Goal: Task Accomplishment & Management: Complete application form

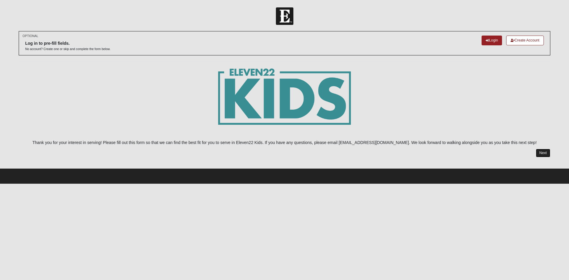
click at [542, 149] on link "Next" at bounding box center [543, 153] width 15 height 9
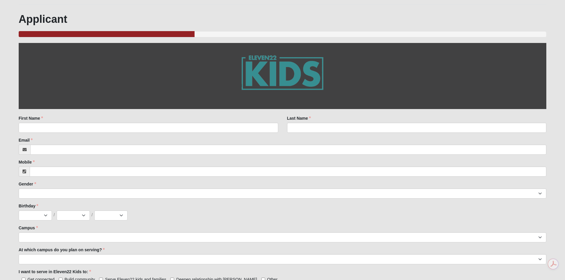
scroll to position [59, 0]
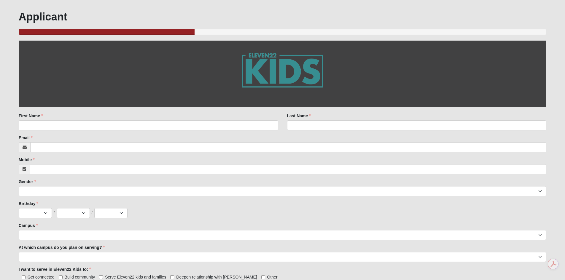
click at [90, 118] on div "First Name First Name is required." at bounding box center [148, 121] width 259 height 17
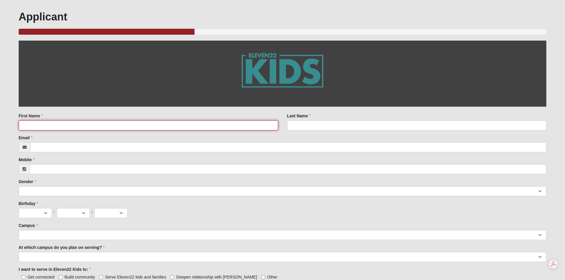
click at [82, 124] on input "First Name" at bounding box center [148, 125] width 259 height 10
type input "[PERSON_NAME]"
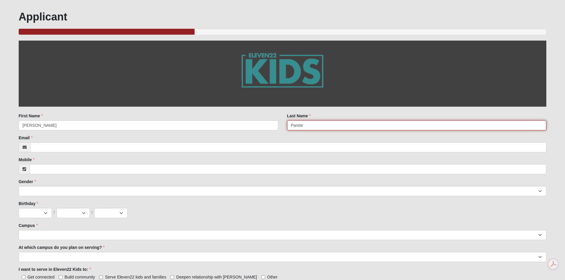
type input "Parete"
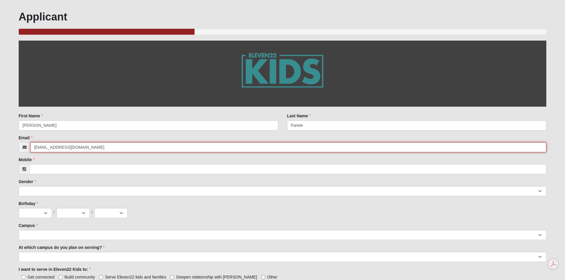
type input "[EMAIL_ADDRESS][DOMAIN_NAME]"
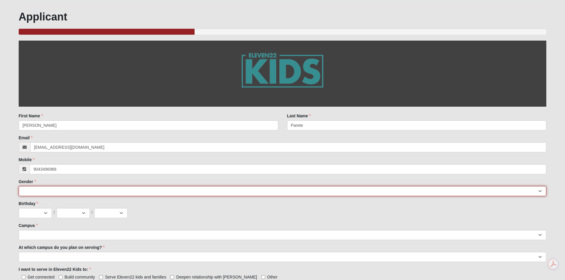
type input "[PHONE_NUMBER]"
select select "2"
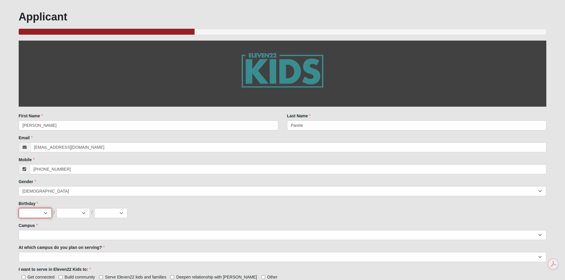
click at [28, 215] on select "Jan Feb Mar Apr May Jun [DATE] Aug Sep Oct Nov Dec" at bounding box center [35, 213] width 33 height 10
select select "11"
click at [19, 208] on select "Jan Feb Mar Apr May Jun [DATE] Aug Sep Oct Nov Dec" at bounding box center [35, 213] width 33 height 10
click at [78, 214] on select "1 2 3 4 5 6 7 8 9 10 11 12 13 14 15 16 17 18 19 20 21 22 23 24 25 26 27 28 29 3…" at bounding box center [73, 213] width 33 height 10
select select "3"
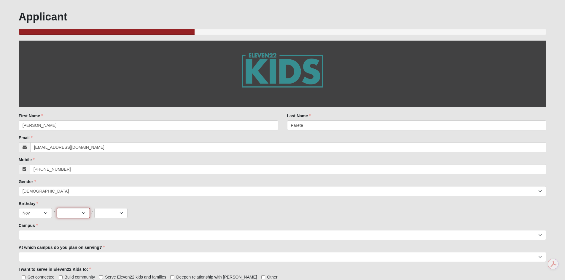
click at [57, 208] on select "1 2 3 4 5 6 7 8 9 10 11 12 13 14 15 16 17 18 19 20 21 22 23 24 25 26 27 28 29 3…" at bounding box center [73, 213] width 33 height 10
click at [114, 215] on select "2025 2024 2023 2022 2021 2020 2019 2018 2017 2016 2015 2014 2013 2012 2011 2010…" at bounding box center [110, 213] width 33 height 10
select select "1992"
click at [94, 208] on select "2025 2024 2023 2022 2021 2020 2019 2018 2017 2016 2015 2014 2013 2012 2011 2010…" at bounding box center [110, 213] width 33 height 10
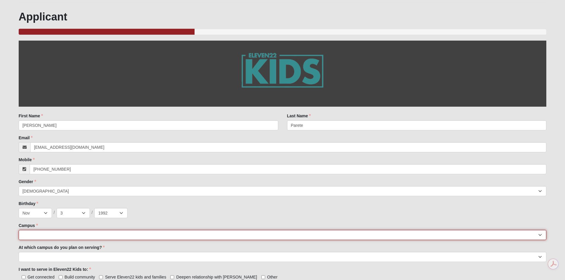
click at [47, 236] on select "[GEOGRAPHIC_DATA] [GEOGRAPHIC_DATA] (Coming Soon) Eleven22 Online [PERSON_NAME]…" at bounding box center [283, 235] width 528 height 10
select select "4"
click at [19, 230] on select "[GEOGRAPHIC_DATA] [GEOGRAPHIC_DATA] (Coming Soon) Eleven22 Online [PERSON_NAME]…" at bounding box center [283, 235] width 528 height 10
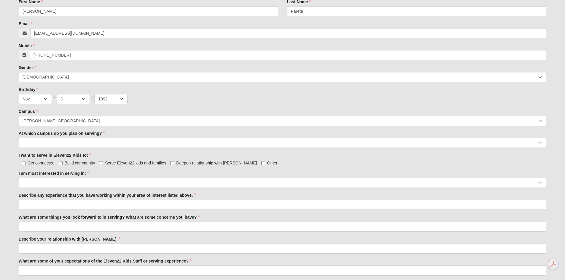
scroll to position [178, 0]
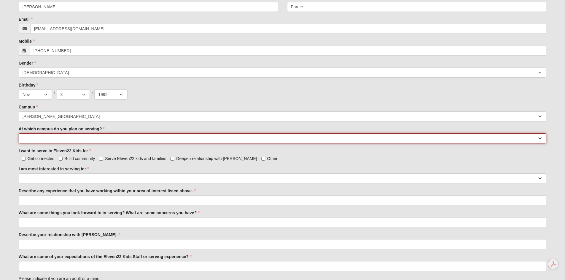
click at [33, 138] on select "[GEOGRAPHIC_DATA] [PERSON_NAME][GEOGRAPHIC_DATA] [GEOGRAPHIC_DATA] [GEOGRAPHIC_…" at bounding box center [283, 138] width 528 height 10
select select "[PERSON_NAME][GEOGRAPHIC_DATA]"
click at [19, 133] on select "[GEOGRAPHIC_DATA] [PERSON_NAME][GEOGRAPHIC_DATA] [GEOGRAPHIC_DATA] [GEOGRAPHIC_…" at bounding box center [283, 138] width 528 height 10
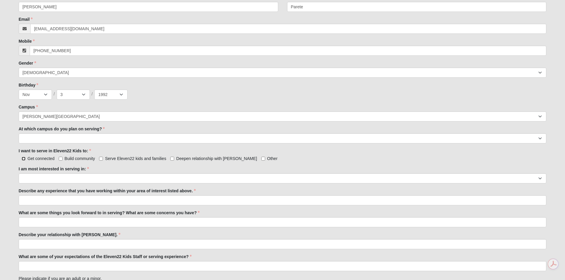
click at [24, 160] on input "Get connected" at bounding box center [24, 159] width 4 height 4
checkbox input "true"
click at [97, 159] on div "Get connected Build community Serve Eleven22 kids and families Deepen relations…" at bounding box center [283, 158] width 528 height 6
click at [103, 159] on label "Serve Eleven22 kids and families" at bounding box center [132, 159] width 67 height 6
click at [103, 159] on input "Serve Eleven22 kids and families" at bounding box center [101, 159] width 4 height 4
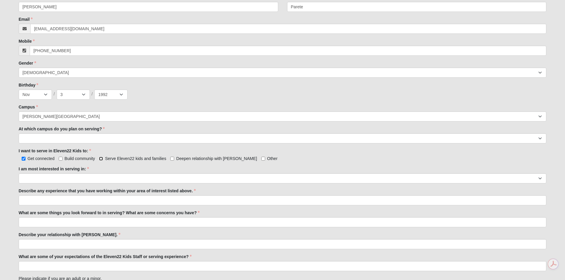
checkbox input "true"
click at [173, 161] on label "Deepen relationship with [PERSON_NAME]" at bounding box center [213, 159] width 87 height 6
click at [173, 161] on input "Deepen relationship with [PERSON_NAME]" at bounding box center [172, 159] width 4 height 4
checkbox input "true"
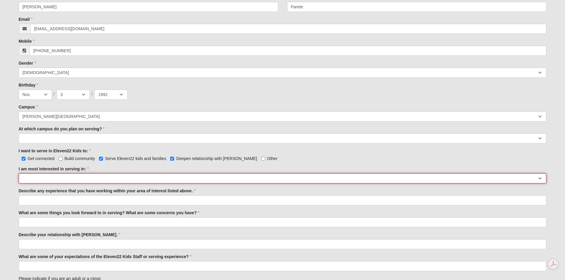
click at [167, 176] on select "Registration Tour Guide Preschool Disciple Group Leader Elementary Disciple Gro…" at bounding box center [283, 178] width 528 height 10
click at [19, 173] on select "Registration Tour Guide Preschool Disciple Group Leader Elementary Disciple Gro…" at bounding box center [283, 178] width 528 height 10
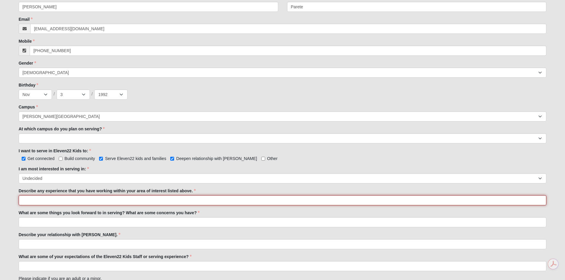
click at [74, 202] on input "Describe any experience that you have working within your area of interest list…" at bounding box center [283, 200] width 528 height 10
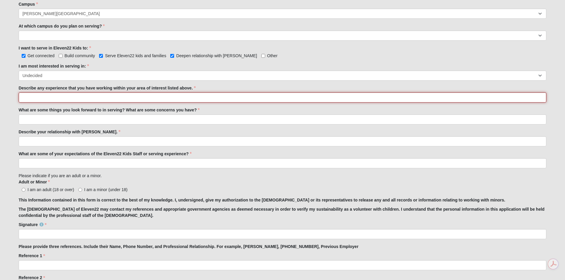
scroll to position [251, 0]
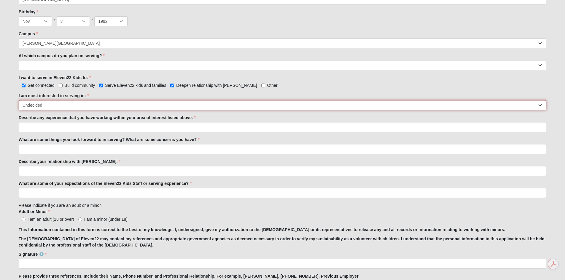
click at [43, 107] on select "Registration Tour Guide Preschool Disciple Group Leader Elementary Disciple Gro…" at bounding box center [283, 105] width 528 height 10
select select "Preschool Disciple Group Leader"
click at [19, 100] on select "Registration Tour Guide Preschool Disciple Group Leader Elementary Disciple Gro…" at bounding box center [283, 105] width 528 height 10
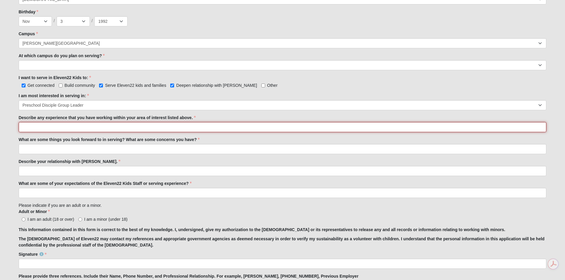
click at [87, 125] on input "Describe any experience that you have working within your area of interest list…" at bounding box center [283, 127] width 528 height 10
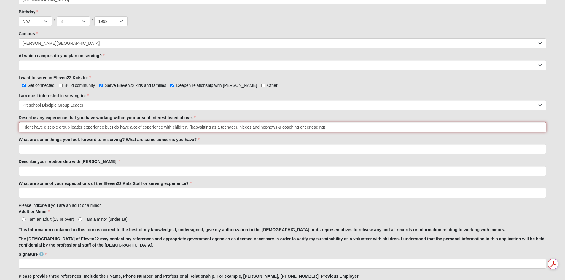
click at [31, 127] on input "I dont have disciple group leader experienec but I do have alot of experience w…" at bounding box center [283, 127] width 528 height 10
click at [96, 130] on input "I don't have disciple group leader experienec but I do have alot of experience …" at bounding box center [283, 127] width 528 height 10
click at [278, 126] on input "I don't have disciple group leader experience but I do have alot of experience …" at bounding box center [283, 127] width 528 height 10
click at [132, 129] on input "I don't have disciple group leader experience but I do have alot of experience …" at bounding box center [283, 127] width 528 height 10
click at [282, 124] on input "I don't have disciple group leader experience but I do have a lot of experience…" at bounding box center [283, 127] width 528 height 10
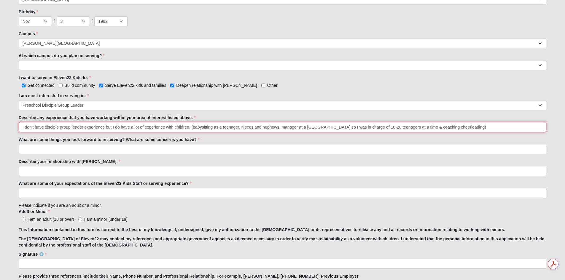
type input "I don't have disciple group leader experience but I do have a lot of experience…"
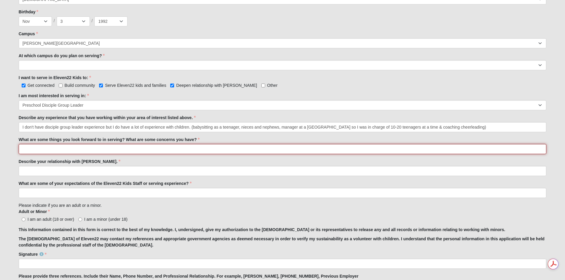
click at [292, 148] on input "What are some things you look forward to in serving? What are some concerns you…" at bounding box center [283, 149] width 528 height 10
click at [147, 148] on input "Building community & leading another generation to [DEMOGRAPHIC_DATA]." at bounding box center [283, 149] width 528 height 10
type input "Building community & leading another generation to [DEMOGRAPHIC_DATA]. Only con…"
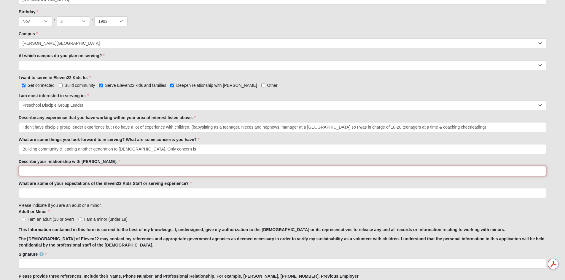
click at [230, 173] on input "Describe your relationship with [PERSON_NAME]." at bounding box center [283, 171] width 528 height 10
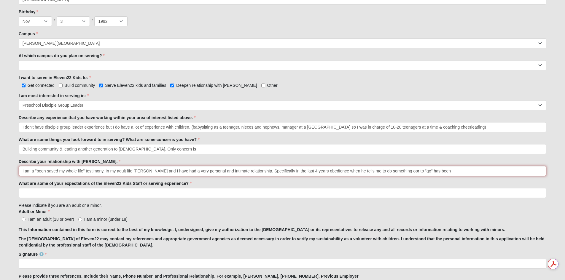
click at [393, 170] on input "I am a "been saved my whole life" testimony. In my adult life [PERSON_NAME] and…" at bounding box center [283, 171] width 528 height 10
click at [432, 172] on input "I am a "been saved my whole life" testimony. In my adult life [PERSON_NAME] and…" at bounding box center [283, 171] width 528 height 10
drag, startPoint x: 449, startPoint y: 170, endPoint x: 426, endPoint y: 170, distance: 22.5
click at [426, 170] on input "I am a "been saved my whole life" testimony. In my adult life [PERSON_NAME] and…" at bounding box center [283, 171] width 528 height 10
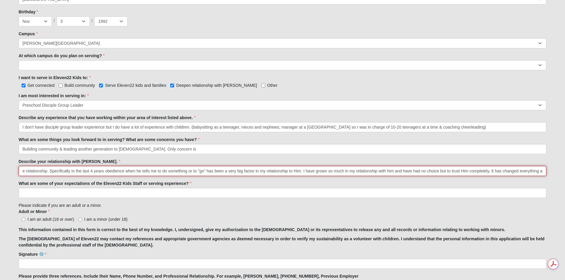
click at [366, 170] on input "I am a "been saved my whole life" testimony. In my adult life [PERSON_NAME] and…" at bounding box center [283, 171] width 528 height 10
click at [469, 171] on input "I am a "been saved my whole life" testimony. In my adult life [PERSON_NAME] and…" at bounding box center [283, 171] width 528 height 10
click at [468, 171] on input "I am a "been saved my whole life" testimony. In my adult life [PERSON_NAME] and…" at bounding box center [283, 171] width 528 height 10
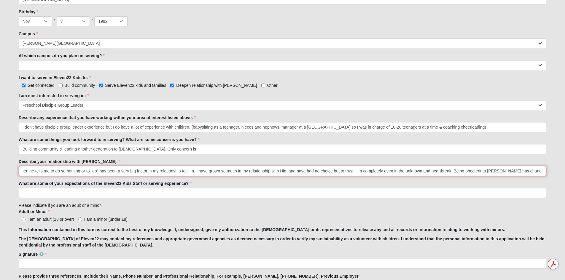
scroll to position [0, 336]
click at [84, 174] on input "I am a "been saved my whole life" testimony. In my adult life [PERSON_NAME] and…" at bounding box center [283, 171] width 528 height 10
click at [494, 170] on input "I am a "been saved my whole life" testimony. In my adult life [PERSON_NAME] and…" at bounding box center [283, 171] width 528 height 10
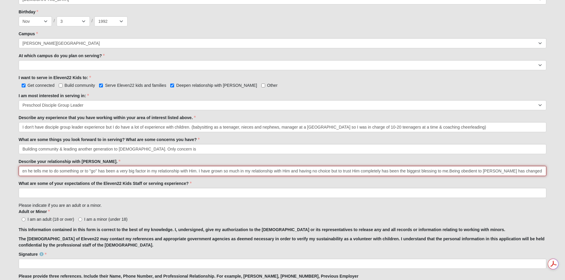
drag, startPoint x: 477, startPoint y: 171, endPoint x: 425, endPoint y: 172, distance: 52.2
click at [425, 172] on input "I am a "been saved my whole life" testimony. In my adult life [PERSON_NAME] and…" at bounding box center [283, 171] width 528 height 10
type input "I am a "been saved my whole life" testimony. In my adult life [PERSON_NAME] and…"
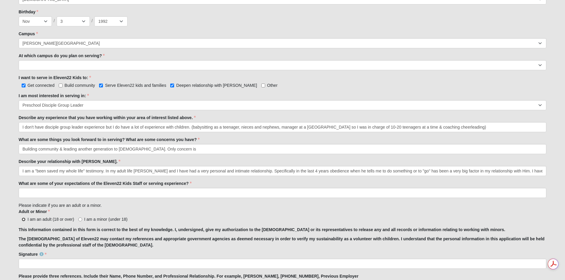
click at [25, 219] on input "I am an adult (18 or over)" at bounding box center [24, 220] width 4 height 4
radio input "true"
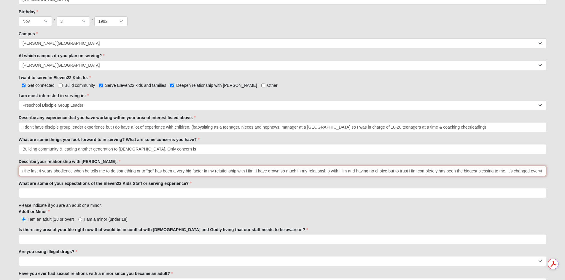
scroll to position [0, 286]
drag, startPoint x: 22, startPoint y: 170, endPoint x: 650, endPoint y: 147, distance: 628.2
click at [350, 171] on input "I am a "been saved my whole life" testimony. In my adult life [PERSON_NAME] and…" at bounding box center [283, 171] width 528 height 10
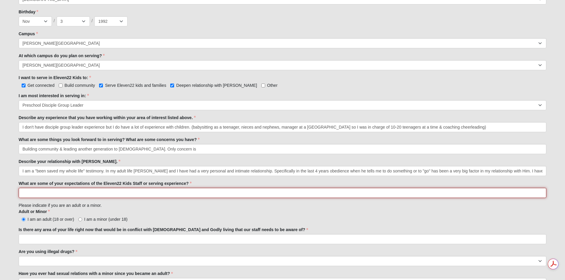
click at [104, 195] on input "What are some of your expectations of the Eleven22 Kids Staff or serving experi…" at bounding box center [283, 193] width 528 height 10
type input "Guidance"
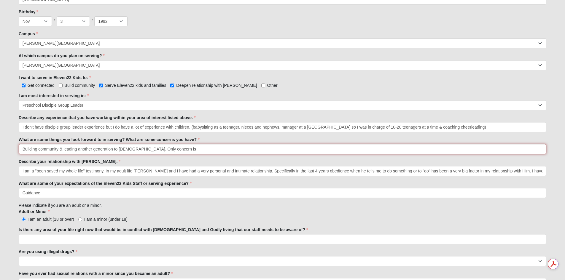
click at [166, 148] on input "Building community & leading another generation to [DEMOGRAPHIC_DATA]. Only con…" at bounding box center [283, 149] width 528 height 10
click at [171, 149] on input "Building community & leading another generation to [DEMOGRAPHIC_DATA]. Only con…" at bounding box center [283, 149] width 528 height 10
drag, startPoint x: 165, startPoint y: 149, endPoint x: 133, endPoint y: 150, distance: 31.7
click at [133, 150] on input "Building community & leading another generation to [DEMOGRAPHIC_DATA]. Only con…" at bounding box center [283, 149] width 528 height 10
click at [141, 147] on input "Building community & leading another generation to [DEMOGRAPHIC_DATA]. I dont k…" at bounding box center [283, 149] width 528 height 10
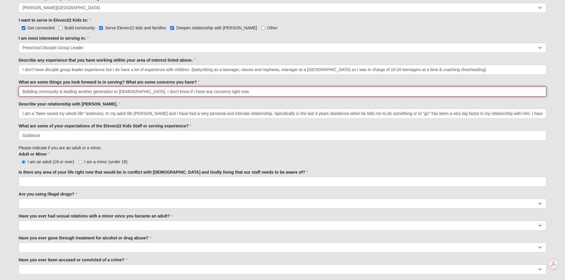
scroll to position [310, 0]
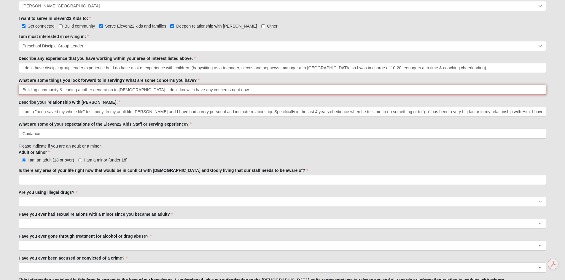
type input "Building community & leading another generation to [DEMOGRAPHIC_DATA]. I don't …"
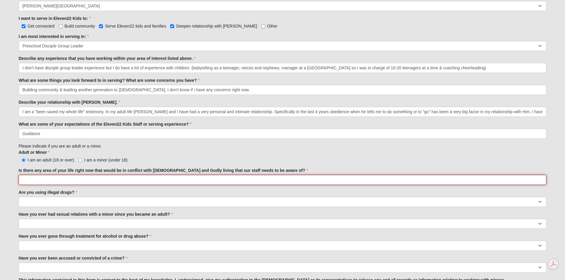
click at [117, 181] on input "Is there any area of your life right now that would be in conflict with [DEMOGR…" at bounding box center [283, 180] width 528 height 10
type input "No"
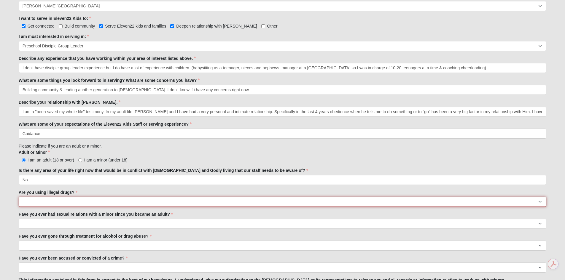
click at [111, 199] on select "Yes No" at bounding box center [283, 202] width 528 height 10
select select "No"
click at [19, 197] on select "Yes No" at bounding box center [283, 202] width 528 height 10
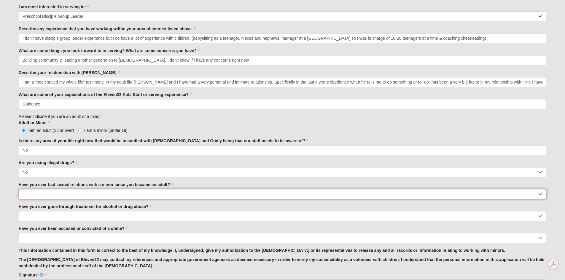
click at [106, 191] on select "Yes No" at bounding box center [283, 194] width 528 height 10
select select "No"
click at [19, 189] on select "Yes No" at bounding box center [283, 194] width 528 height 10
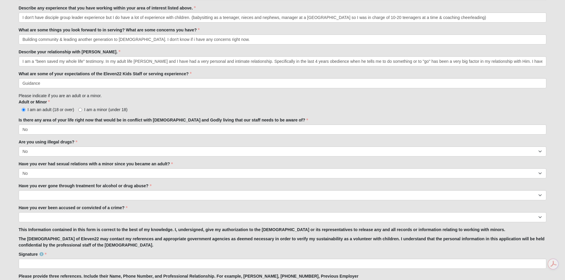
scroll to position [370, 0]
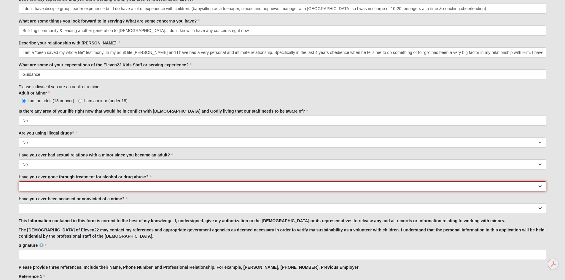
click at [51, 188] on select "Yes No" at bounding box center [283, 186] width 528 height 10
select select "No"
click at [19, 181] on select "Yes No" at bounding box center [283, 186] width 528 height 10
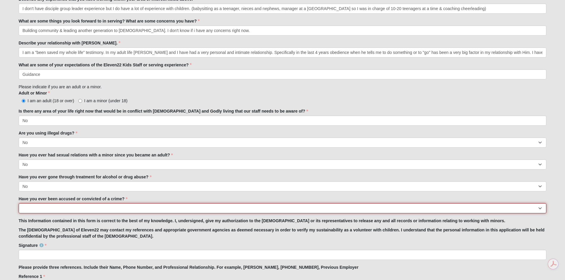
click at [43, 210] on select "Yes No" at bounding box center [283, 208] width 528 height 10
select select "No"
click at [19, 203] on select "Yes No" at bounding box center [283, 208] width 528 height 10
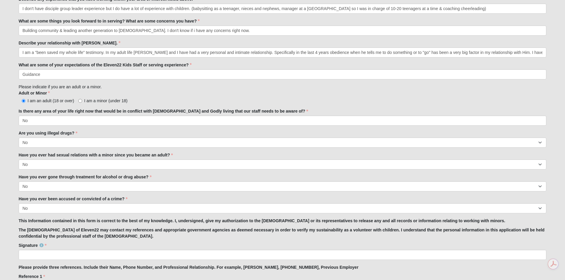
scroll to position [399, 0]
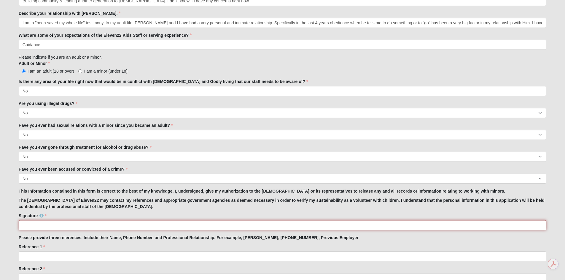
drag, startPoint x: 90, startPoint y: 227, endPoint x: 93, endPoint y: 225, distance: 3.3
click at [90, 227] on input "Signature" at bounding box center [283, 225] width 528 height 10
type input "[PERSON_NAME]"
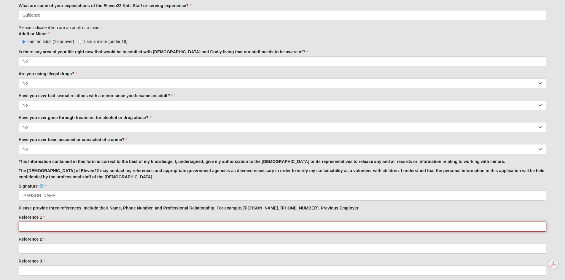
click at [165, 227] on input "Reference 1" at bounding box center [283, 227] width 528 height 10
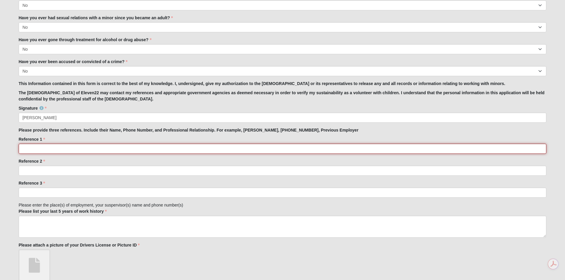
scroll to position [518, 0]
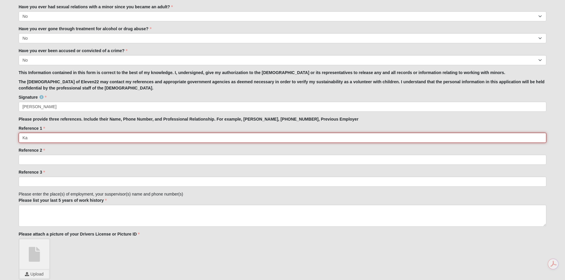
type input "K"
type input "[PERSON_NAME] - [PHONE_NUMBER] - Retired Military & Cop currently works for GE"
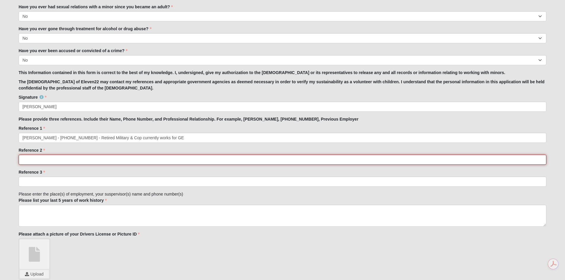
click at [119, 162] on input "Reference 2" at bounding box center [283, 160] width 528 height 10
type input "[PERSON_NAME] - [PHONE_NUMBER] - Community Manager at [GEOGRAPHIC_DATA] (former…"
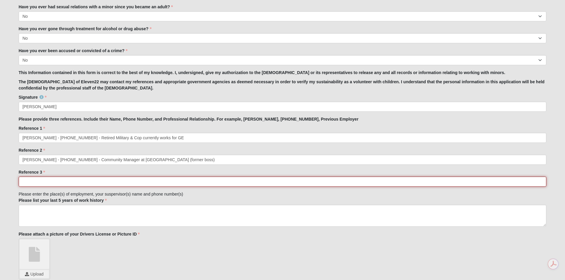
click at [95, 181] on input "Reference 3" at bounding box center [283, 182] width 528 height 10
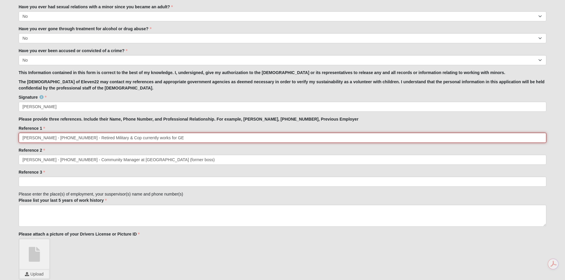
click at [173, 137] on input "[PERSON_NAME] - [PHONE_NUMBER] - Retired Military & Cop currently works for GE" at bounding box center [283, 138] width 528 height 10
type input "[PERSON_NAME] - [PHONE_NUMBER] - Retired Military & Cop currently works for GE …"
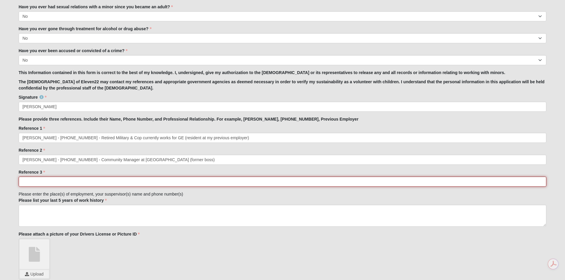
click at [146, 178] on input "Reference 3" at bounding box center [283, 182] width 528 height 10
type input "[PERSON_NAME] - [PHONE_NUMBER] - Insurance (ex coworker)"
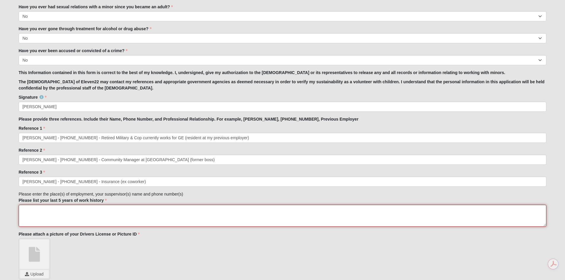
click at [107, 216] on textarea "Please list your last 5 years of work history" at bounding box center [283, 216] width 528 height 22
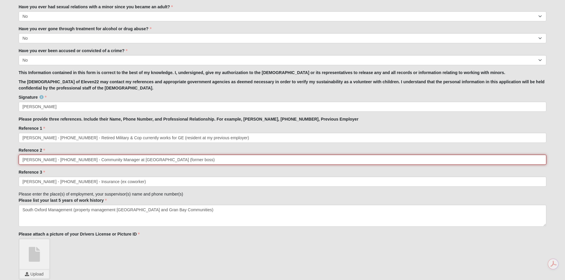
drag, startPoint x: 81, startPoint y: 160, endPoint x: 8, endPoint y: 162, distance: 73.2
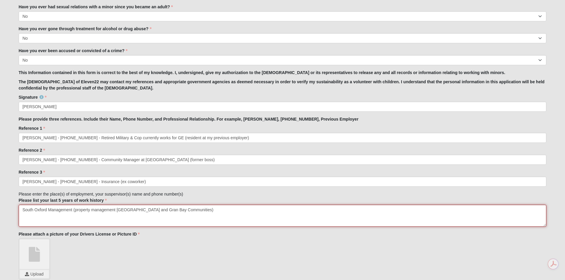
click at [183, 209] on textarea "South Oxford Management (property management [GEOGRAPHIC_DATA] and Gran Bay Com…" at bounding box center [283, 216] width 528 height 22
paste textarea "[PERSON_NAME] - [PHONE_NUMBER]"
click at [255, 214] on textarea "South Oxford Management (property management [GEOGRAPHIC_DATA] and Gran Bay Com…" at bounding box center [283, 216] width 528 height 22
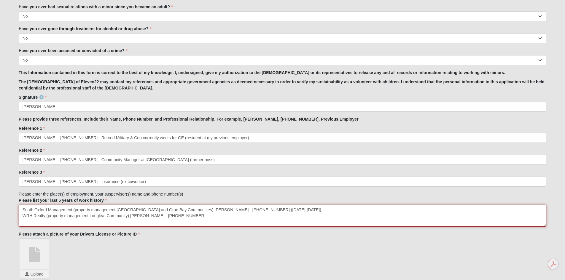
click at [267, 219] on textarea "South Oxford Management (property management [GEOGRAPHIC_DATA] and Gran Bay Com…" at bounding box center [283, 216] width 528 height 22
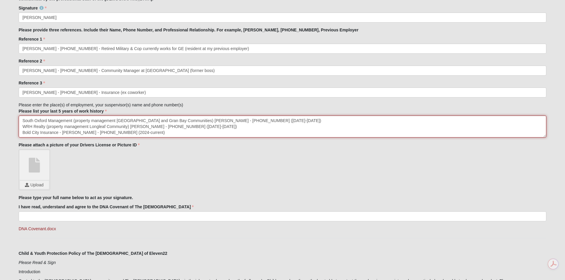
scroll to position [607, 0]
type textarea "South Oxford Management (property management [GEOGRAPHIC_DATA] and Gran Bay Com…"
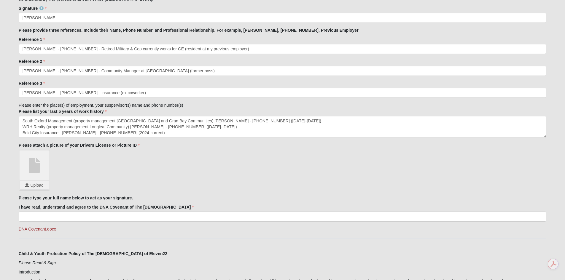
click at [37, 175] on link at bounding box center [35, 166] width 30 height 30
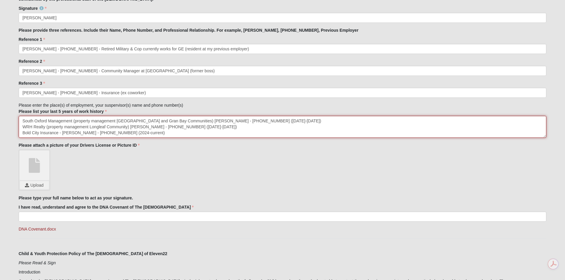
scroll to position [0, 0]
drag, startPoint x: 149, startPoint y: 134, endPoint x: 9, endPoint y: 114, distance: 141.6
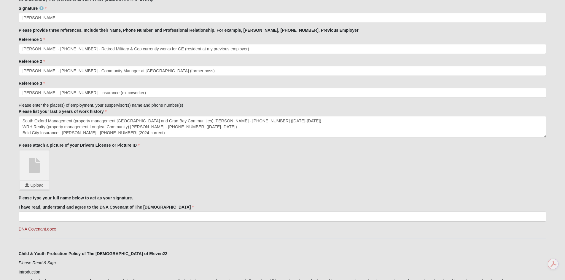
click at [134, 160] on div "Upload" at bounding box center [283, 170] width 528 height 41
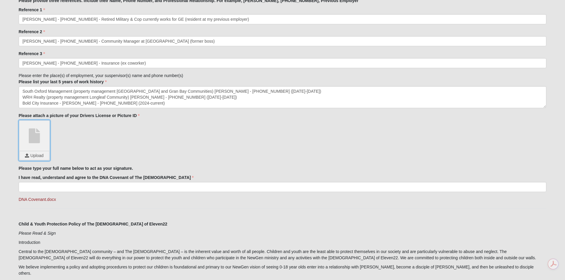
click at [34, 154] on input "file" at bounding box center [34, 155] width 29 height 8
click at [36, 199] on link "DNA Covenant.docx" at bounding box center [37, 199] width 37 height 5
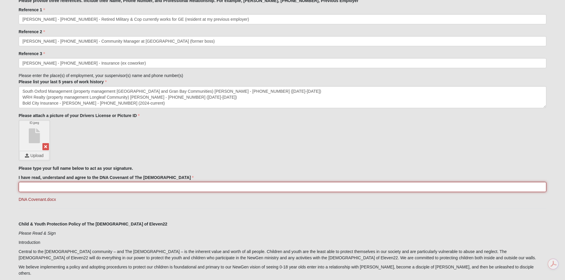
click at [40, 189] on input "I have read, understand and agree to the DNA Covenant of The [DEMOGRAPHIC_DATA]" at bounding box center [283, 187] width 528 height 10
type input "[PERSON_NAME]"
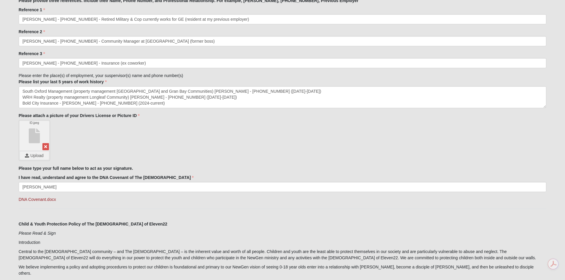
type input "FL"
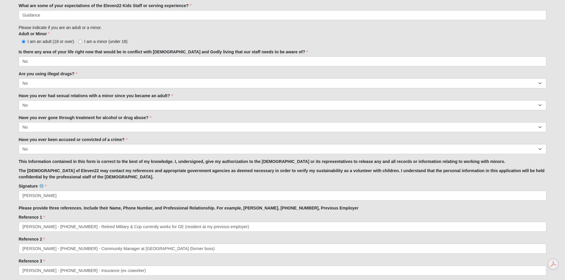
scroll to position [459, 0]
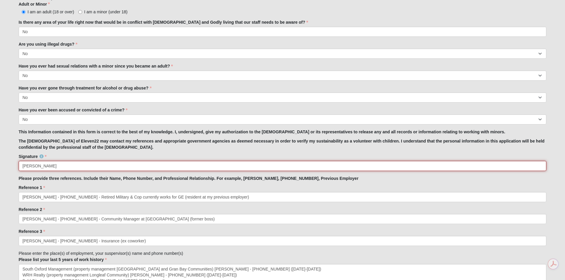
drag, startPoint x: 80, startPoint y: 165, endPoint x: 46, endPoint y: 167, distance: 33.9
click at [46, 167] on input "[PERSON_NAME]" at bounding box center [283, 166] width 528 height 10
type input "[PERSON_NAME]"
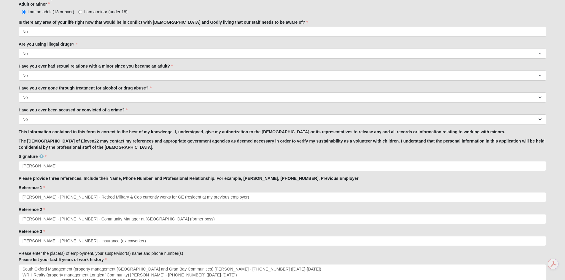
click at [404, 181] on p "Please provide three references. Include their Name, Phone Number, and Professi…" at bounding box center [283, 178] width 528 height 6
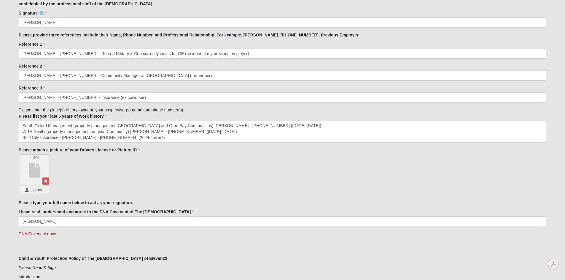
scroll to position [636, 0]
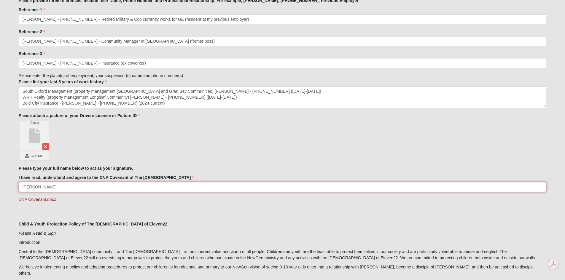
drag, startPoint x: 68, startPoint y: 189, endPoint x: 47, endPoint y: 186, distance: 22.2
click at [47, 186] on input "[PERSON_NAME]" at bounding box center [283, 187] width 528 height 10
type input "[PERSON_NAME]"
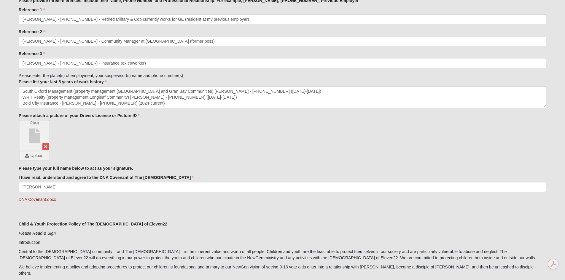
click at [184, 223] on p "Child & Youth Protection Policy of The [DEMOGRAPHIC_DATA] of Eleven22" at bounding box center [283, 224] width 528 height 6
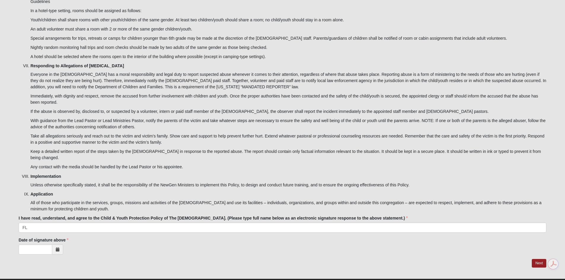
scroll to position [1728, 0]
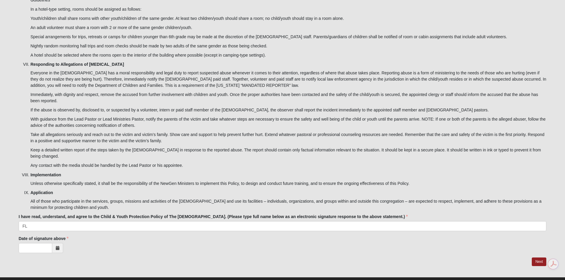
click at [57, 246] on icon at bounding box center [58, 248] width 4 height 4
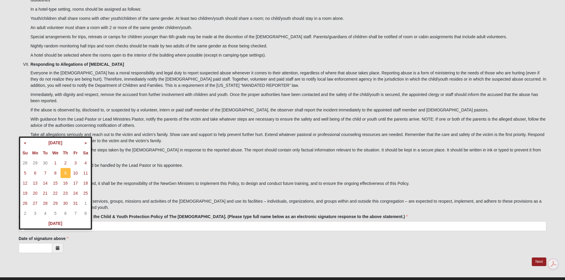
click at [65, 171] on td "9" at bounding box center [65, 173] width 10 height 10
type input "[DATE]"
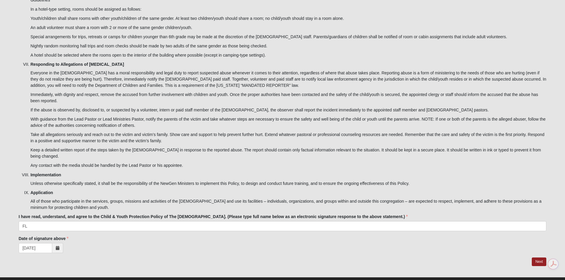
click at [201, 243] on div "[DATE]" at bounding box center [283, 248] width 528 height 10
click at [541, 258] on link "Next" at bounding box center [538, 262] width 15 height 9
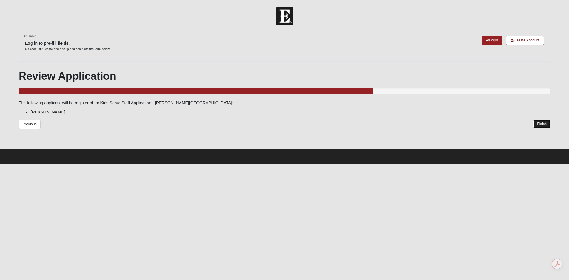
click at [543, 125] on link "Finish" at bounding box center [542, 124] width 17 height 9
